Goal: Find specific page/section: Find specific page/section

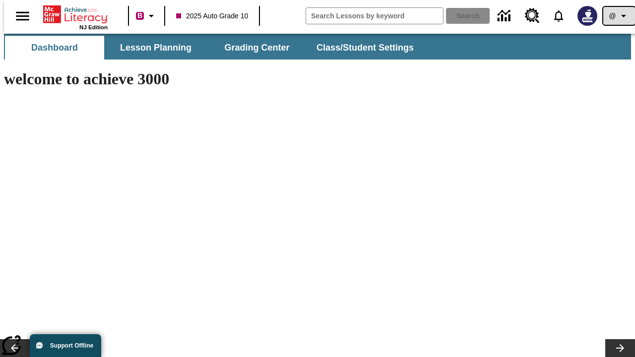
click at [618, 16] on icon "Profile/Settings" at bounding box center [624, 16] width 12 height 12
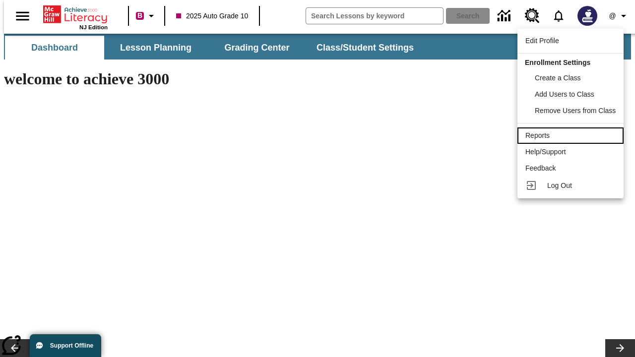
click at [572, 135] on div "Reports" at bounding box center [570, 135] width 90 height 10
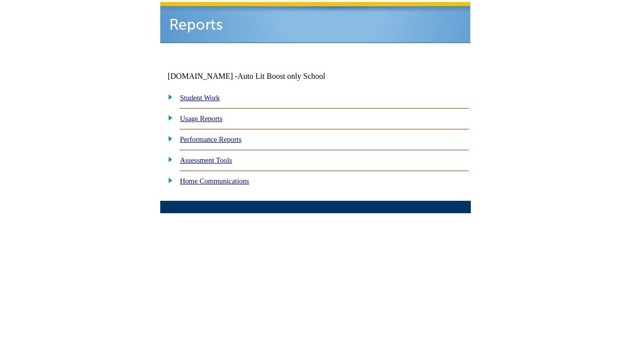
click at [221, 135] on link "Performance Reports" at bounding box center [211, 139] width 62 height 8
